Goal: Task Accomplishment & Management: Use online tool/utility

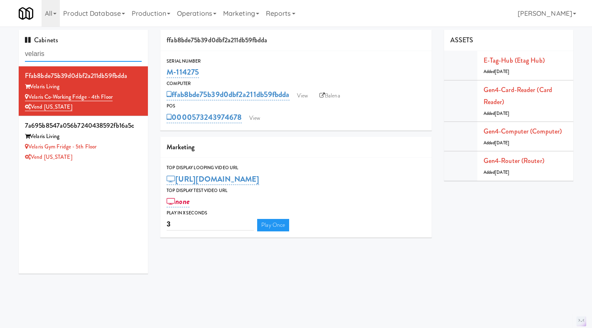
click at [83, 54] on input "velaris" at bounding box center [83, 54] width 117 height 15
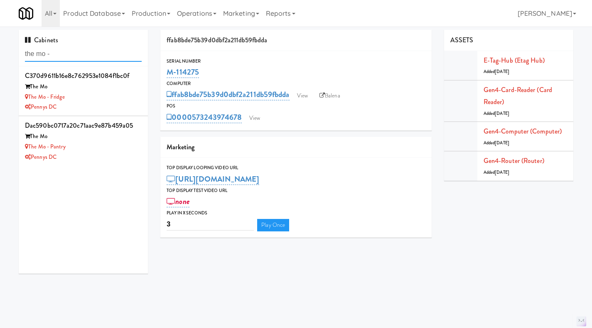
type input "the mo -"
click at [103, 143] on div "The Mo - Pantry" at bounding box center [83, 147] width 117 height 10
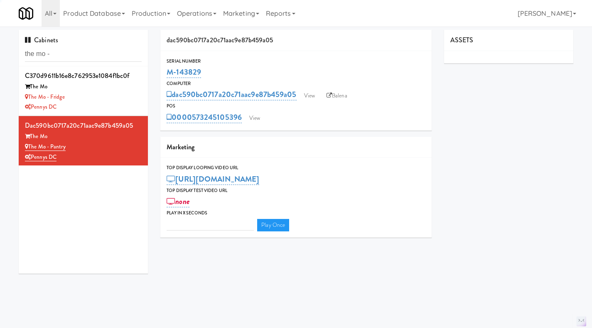
type input "3"
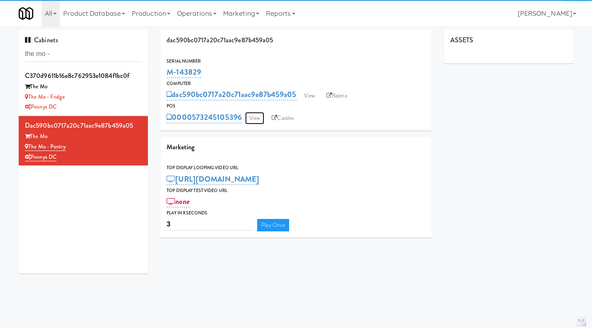
click at [249, 114] on link "View" at bounding box center [254, 118] width 19 height 12
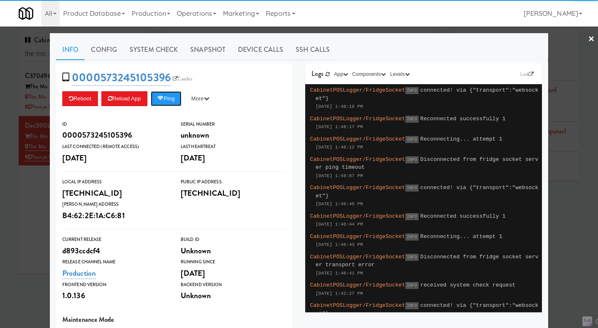
click at [168, 102] on button "Ping" at bounding box center [166, 98] width 31 height 15
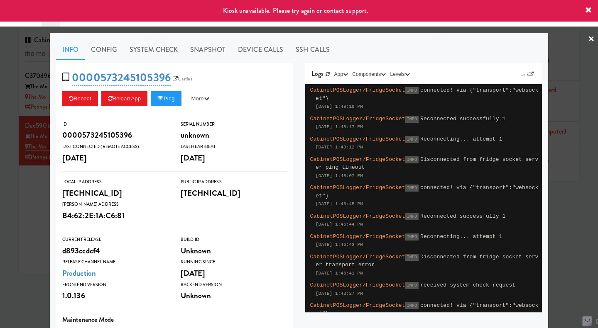
click at [16, 238] on div at bounding box center [299, 164] width 598 height 328
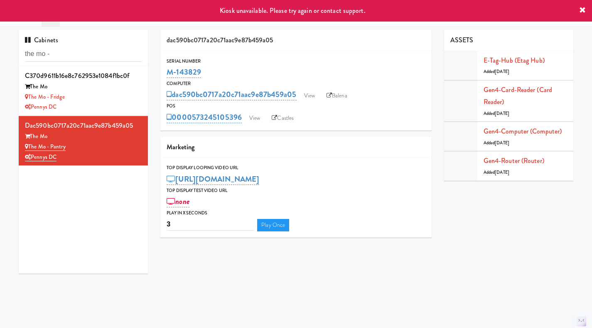
click at [113, 108] on div "Pennys DC" at bounding box center [83, 107] width 117 height 10
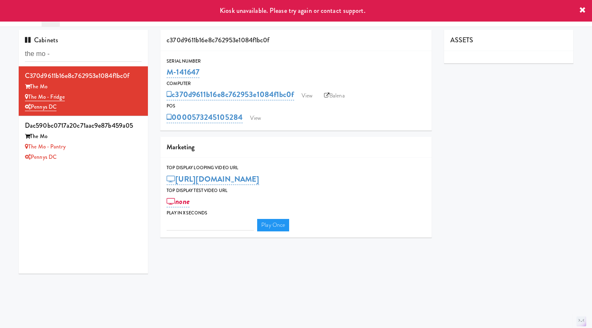
type input "3"
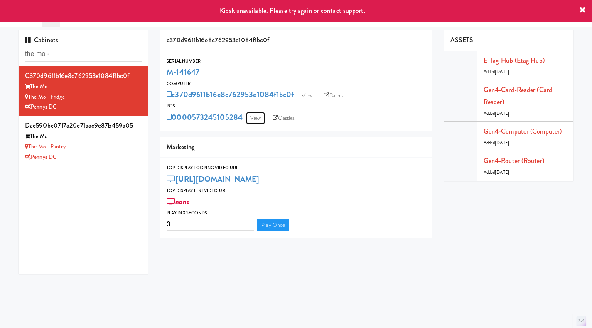
click at [254, 120] on link "View" at bounding box center [255, 118] width 19 height 12
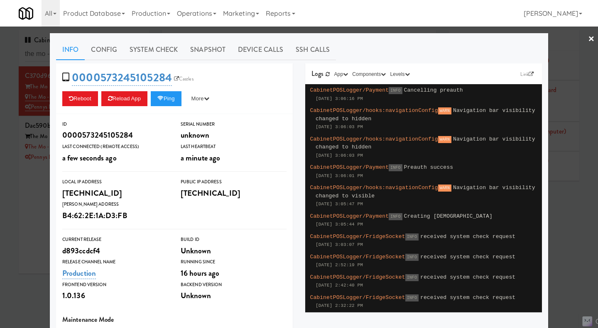
click at [22, 206] on div at bounding box center [299, 164] width 598 height 328
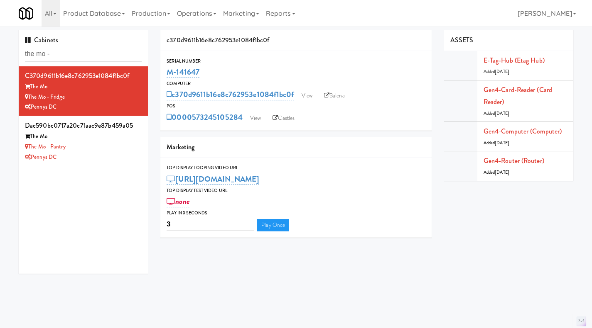
click at [101, 159] on div "Pennys DC" at bounding box center [83, 157] width 117 height 10
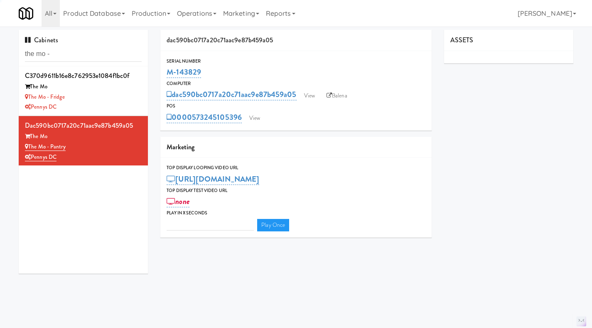
type input "3"
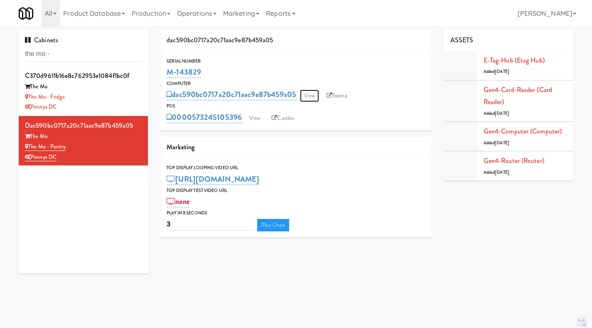
click at [311, 97] on link "View" at bounding box center [309, 96] width 19 height 12
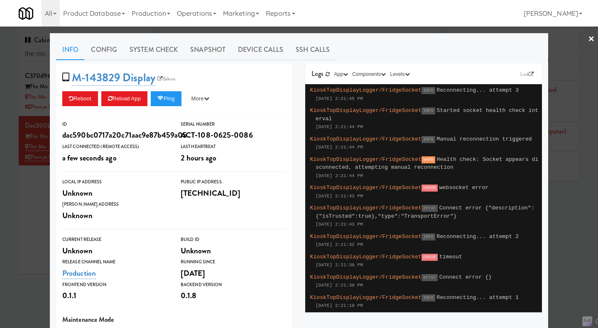
click at [17, 221] on div at bounding box center [299, 164] width 598 height 328
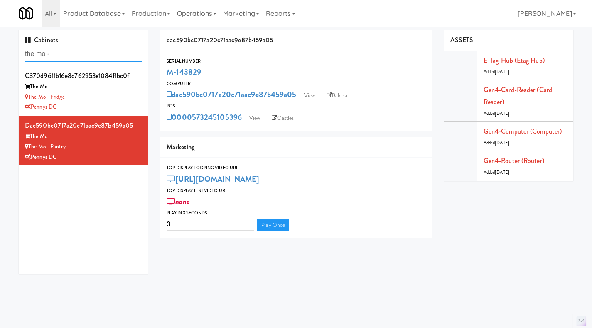
click at [56, 52] on input "the mo -" at bounding box center [83, 54] width 117 height 15
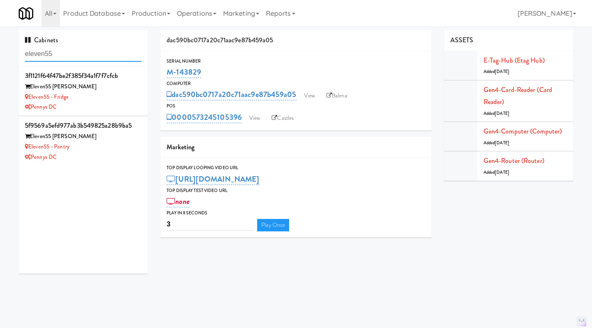
type input "eleven55"
click at [113, 162] on div "Pennys DC" at bounding box center [83, 157] width 117 height 10
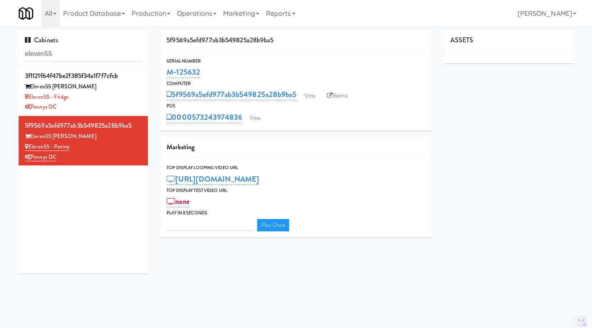
type input "3"
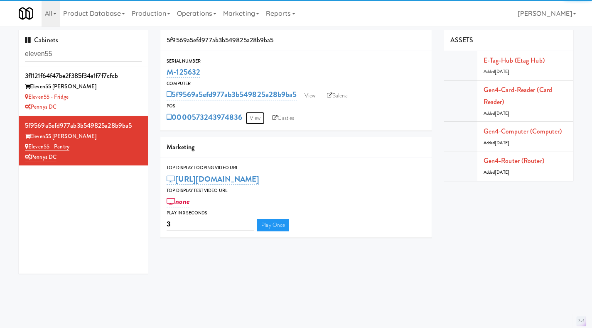
click at [261, 119] on link "View" at bounding box center [254, 118] width 19 height 12
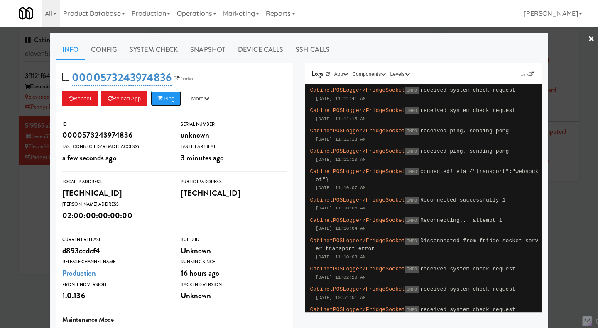
click at [170, 102] on button "Ping" at bounding box center [166, 98] width 31 height 15
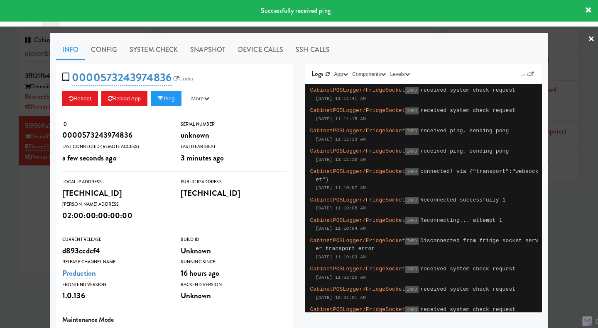
click at [39, 193] on div at bounding box center [299, 164] width 598 height 328
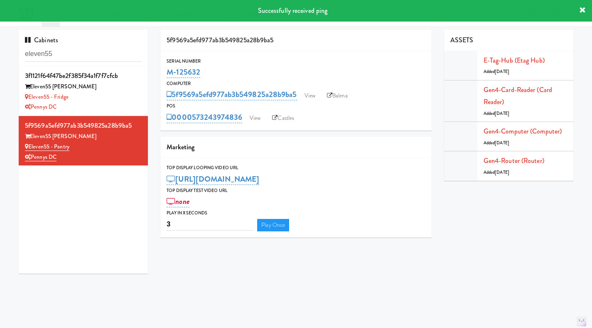
click at [120, 100] on div "Eleven55 - Fridge" at bounding box center [83, 97] width 117 height 10
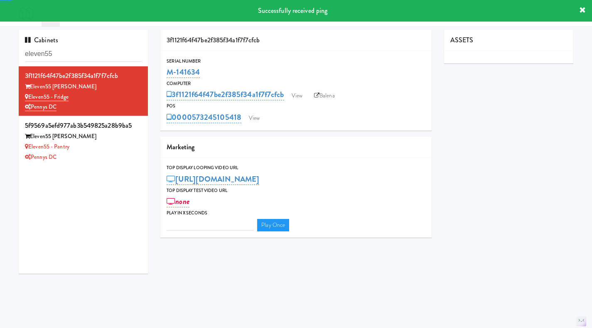
type input "3"
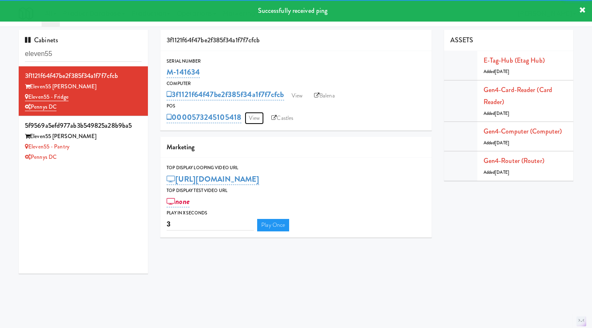
click at [255, 120] on link "View" at bounding box center [254, 118] width 19 height 12
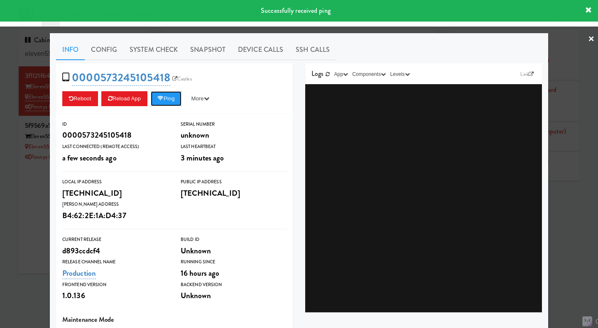
click at [171, 100] on button "Ping" at bounding box center [166, 98] width 31 height 15
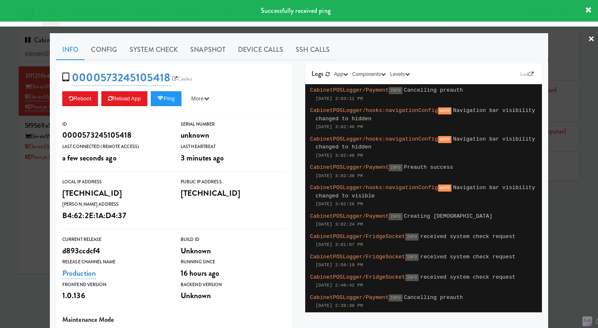
click at [25, 186] on div at bounding box center [299, 164] width 598 height 328
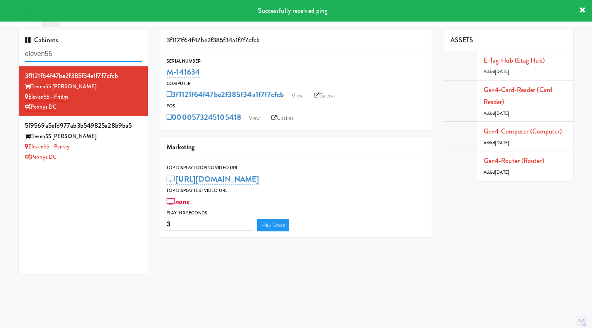
click at [78, 57] on input "eleven55" at bounding box center [83, 54] width 117 height 15
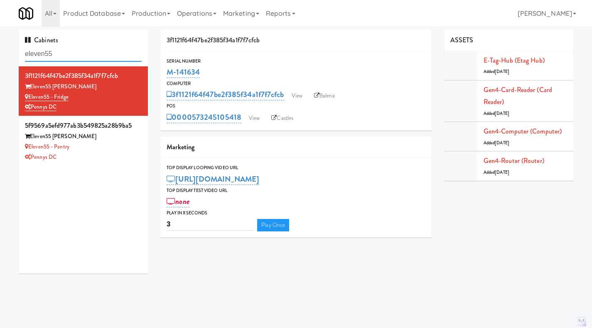
click at [78, 57] on input "eleven55" at bounding box center [83, 54] width 117 height 15
click at [123, 150] on div "Eleven55 - Pantry" at bounding box center [83, 147] width 117 height 10
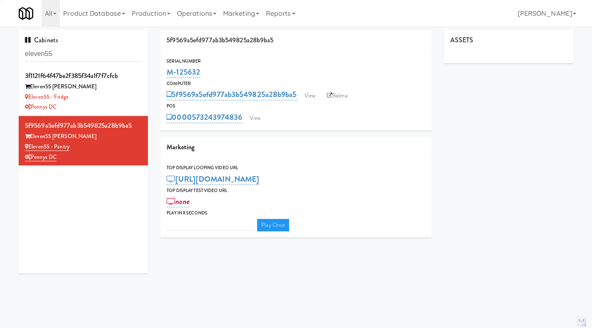
type input "3"
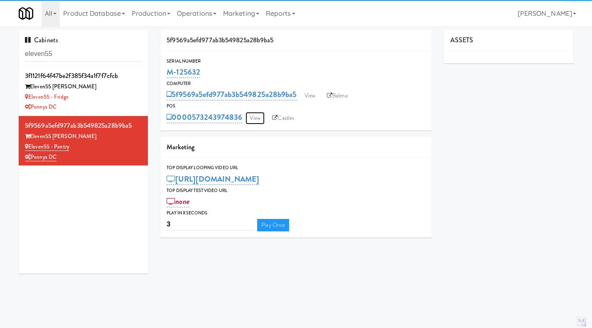
click at [254, 121] on link "View" at bounding box center [254, 118] width 19 height 12
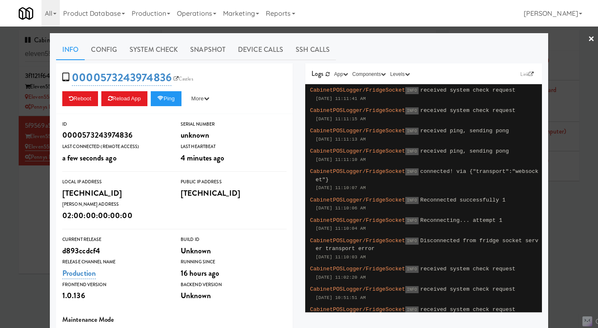
click at [27, 215] on div at bounding box center [299, 164] width 598 height 328
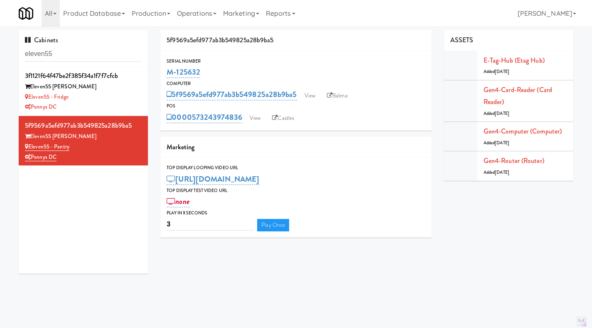
click at [127, 97] on div "Eleven55 - Fridge" at bounding box center [83, 97] width 117 height 10
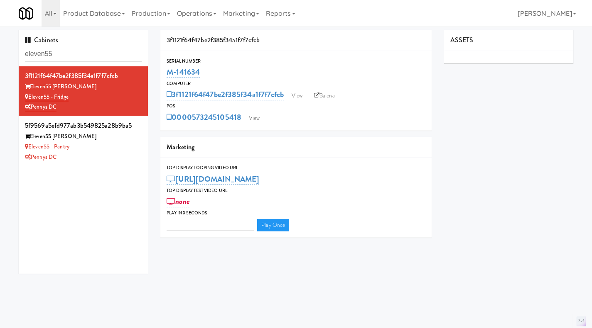
type input "3"
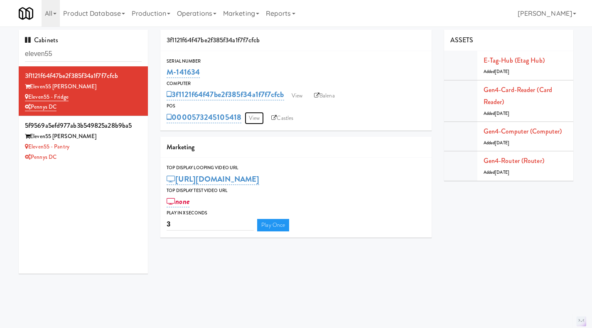
click at [257, 119] on link "View" at bounding box center [254, 118] width 19 height 12
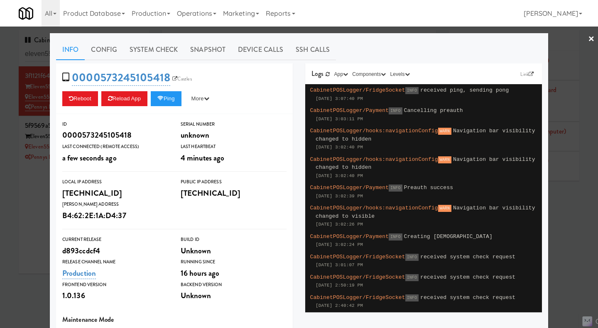
click at [20, 203] on div at bounding box center [299, 164] width 598 height 328
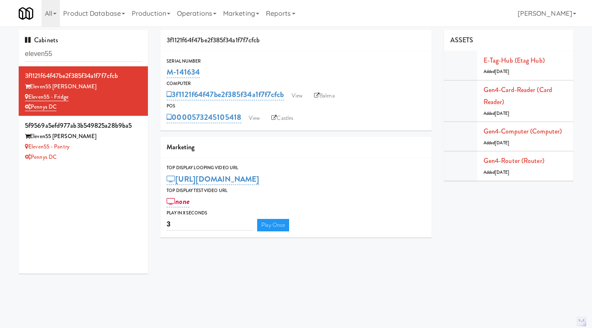
drag, startPoint x: 241, startPoint y: 125, endPoint x: 194, endPoint y: 126, distance: 46.5
click at [194, 126] on div "Serial Number M-141634 Computer 3f1121f64f47be2f385f34a1f7f7cfcb View Balena PO…" at bounding box center [295, 91] width 271 height 80
copy link "573245105418"
click at [115, 155] on div "Pennys DC" at bounding box center [83, 157] width 117 height 10
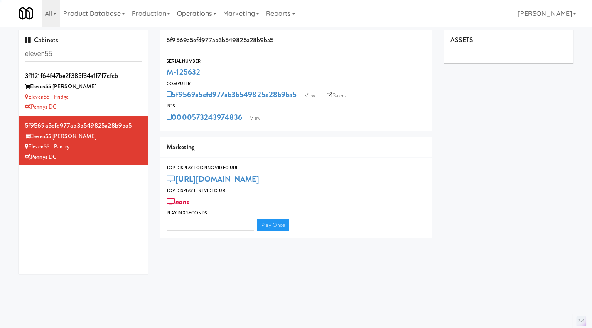
type input "3"
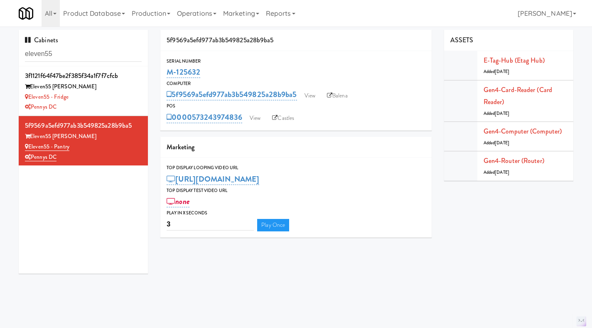
drag, startPoint x: 242, startPoint y: 125, endPoint x: 193, endPoint y: 130, distance: 48.8
click at [193, 130] on div "Serial Number M-125632 Computer 5f9569a5efd977ab3b549825a28b9ba5 View Balena PO…" at bounding box center [295, 91] width 271 height 80
copy link "573243974836"
